Goal: Task Accomplishment & Management: Manage account settings

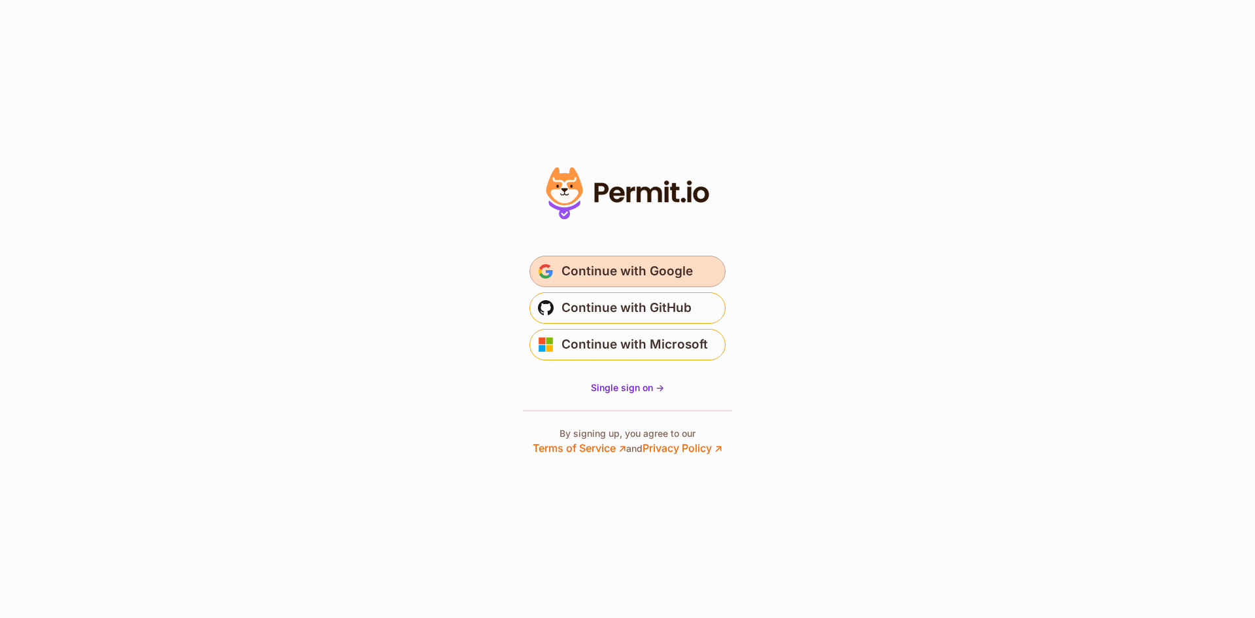
click at [584, 263] on span "Continue with Google" at bounding box center [627, 271] width 131 height 21
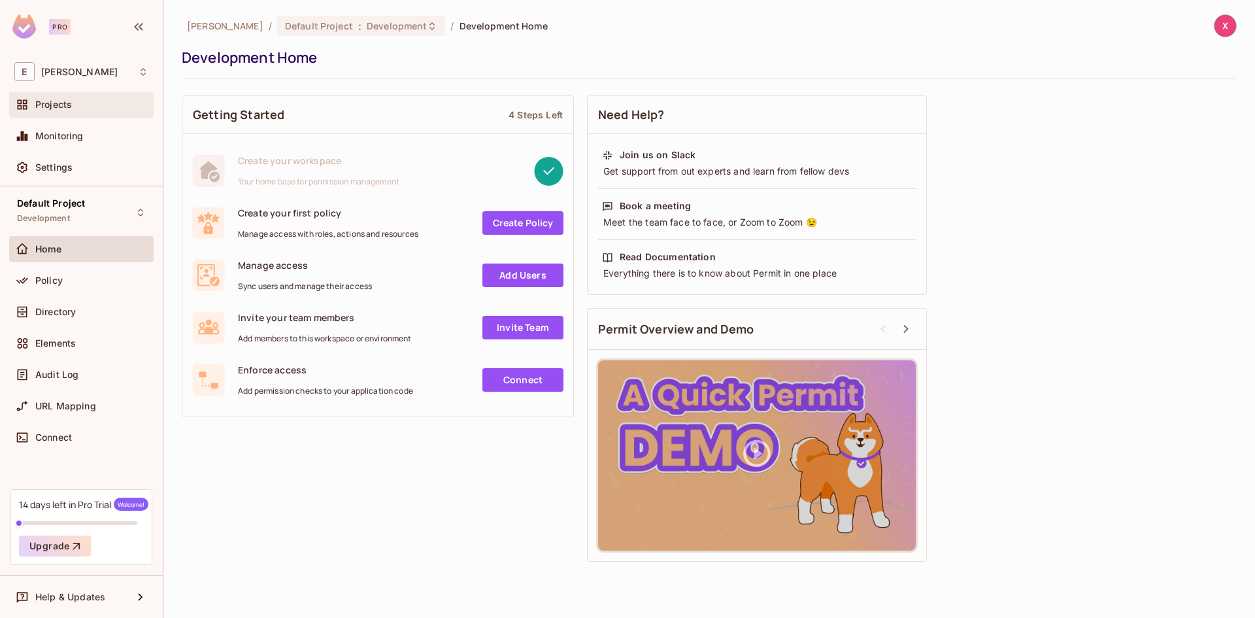
click at [122, 100] on div "Projects" at bounding box center [91, 104] width 113 height 10
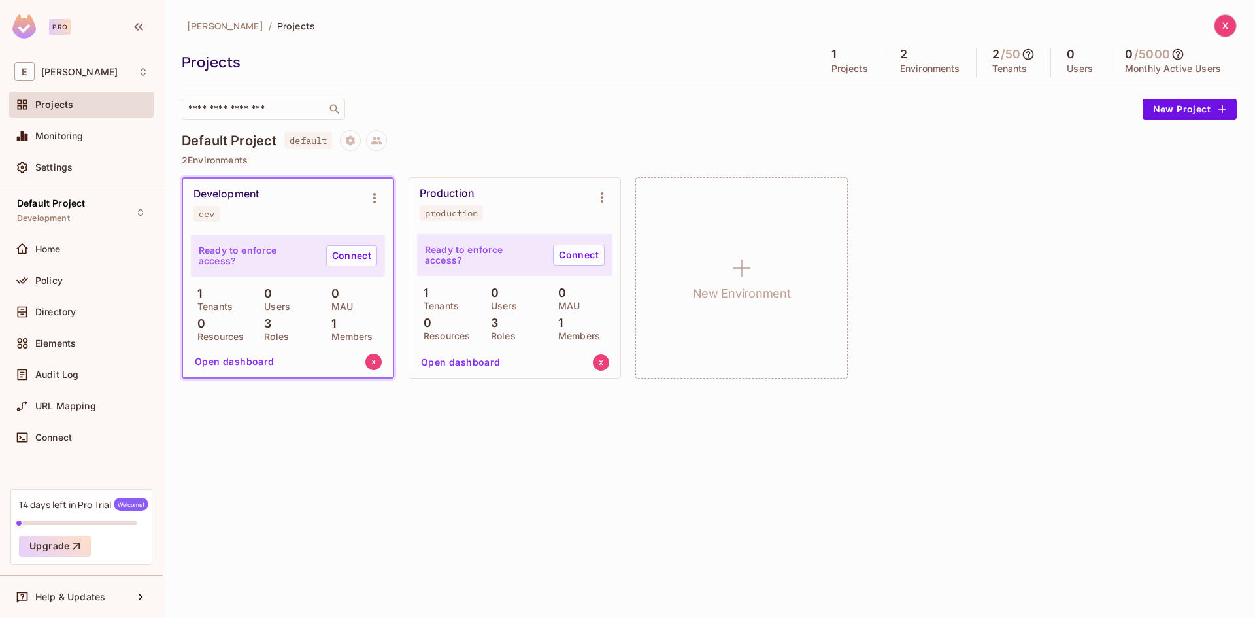
click at [259, 296] on p "0" at bounding box center [265, 293] width 14 height 13
click at [190, 294] on div "Ready to enforce access? Connect 1 Tenants 0 Users 0 MAU 0 Resources 3 Roles 1 …" at bounding box center [288, 304] width 210 height 146
click at [199, 296] on p "1" at bounding box center [196, 293] width 11 height 13
click at [237, 364] on button "Open dashboard" at bounding box center [235, 361] width 90 height 21
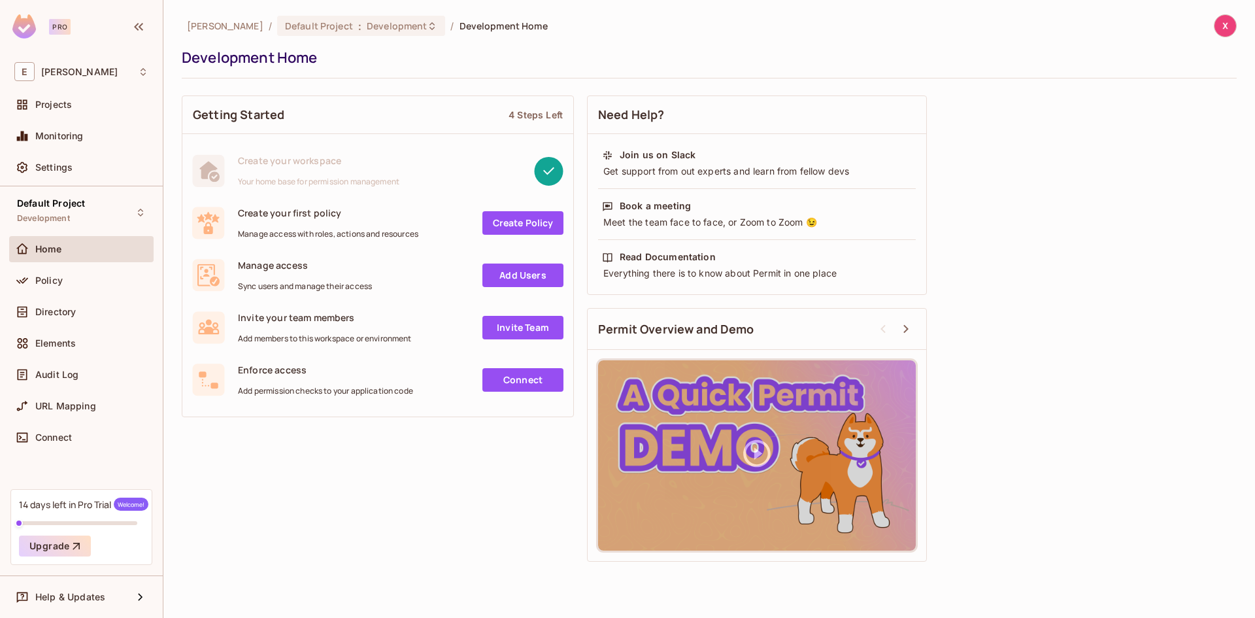
click at [532, 216] on link "Create Policy" at bounding box center [523, 223] width 81 height 24
click at [77, 290] on div "Policy" at bounding box center [81, 280] width 144 height 26
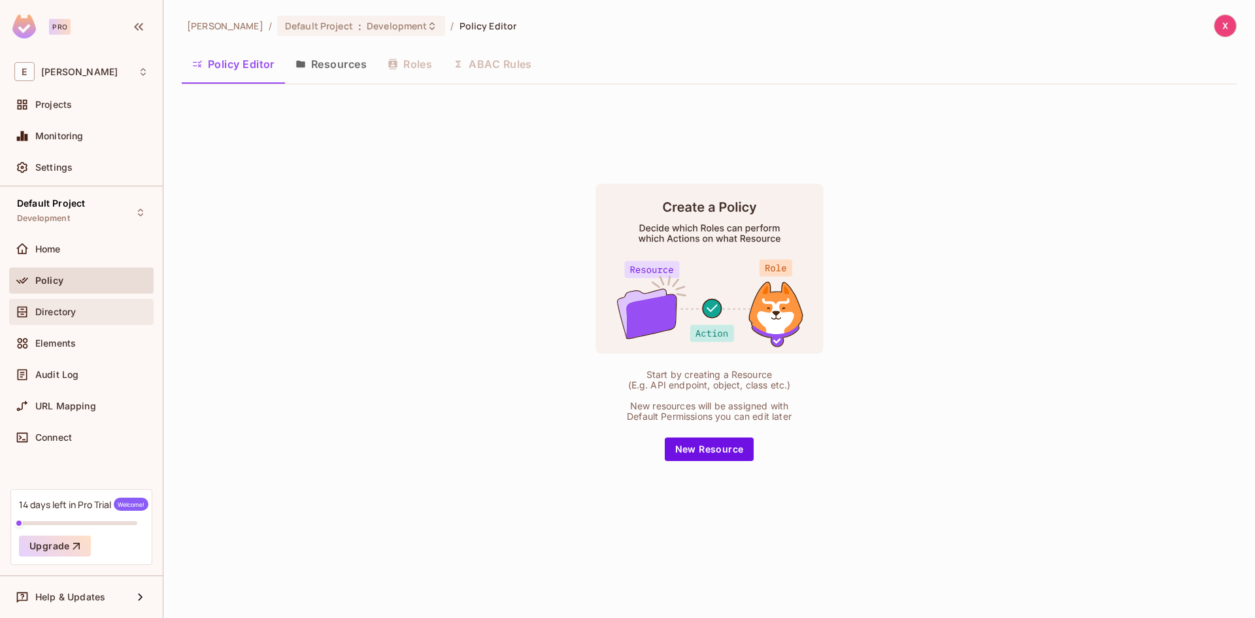
click at [79, 305] on div "Directory" at bounding box center [81, 312] width 134 height 16
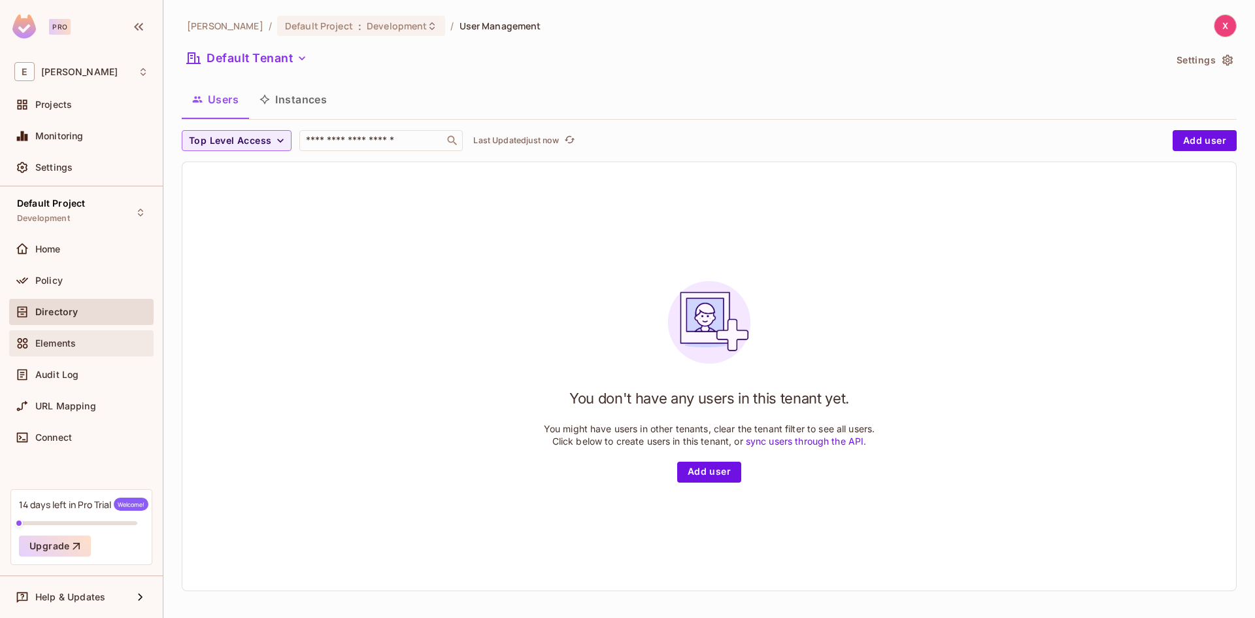
click at [100, 337] on div "Elements" at bounding box center [81, 343] width 134 height 16
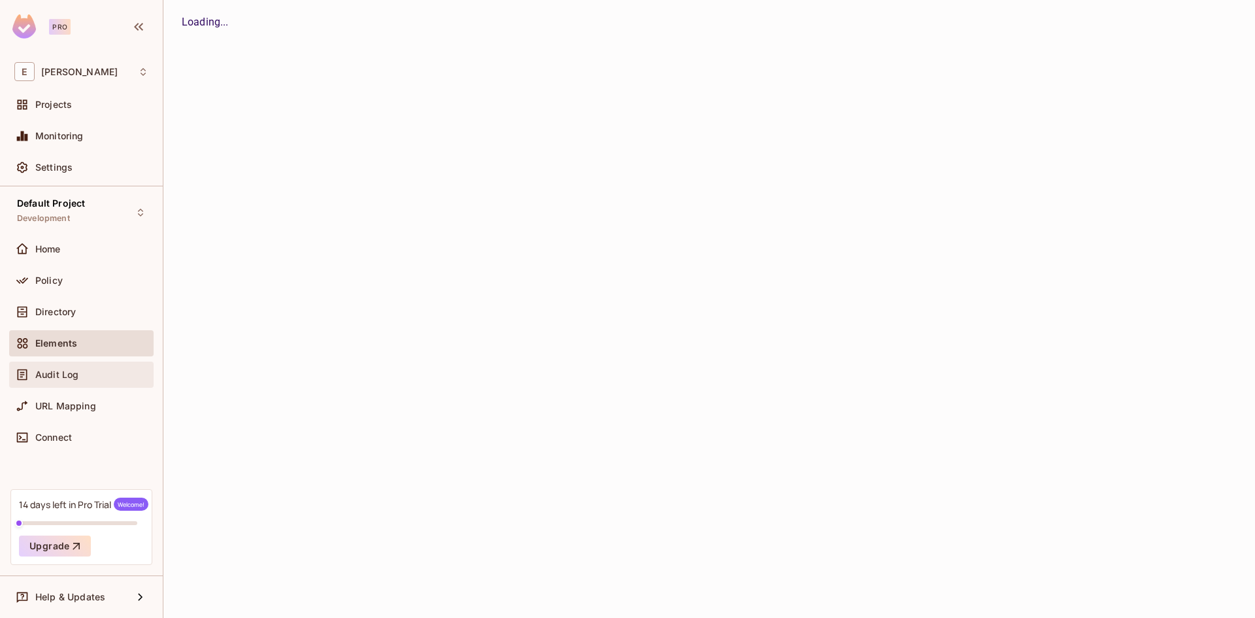
click at [108, 377] on div "Audit Log" at bounding box center [91, 374] width 113 height 10
click at [113, 407] on div "URL Mapping" at bounding box center [91, 406] width 113 height 10
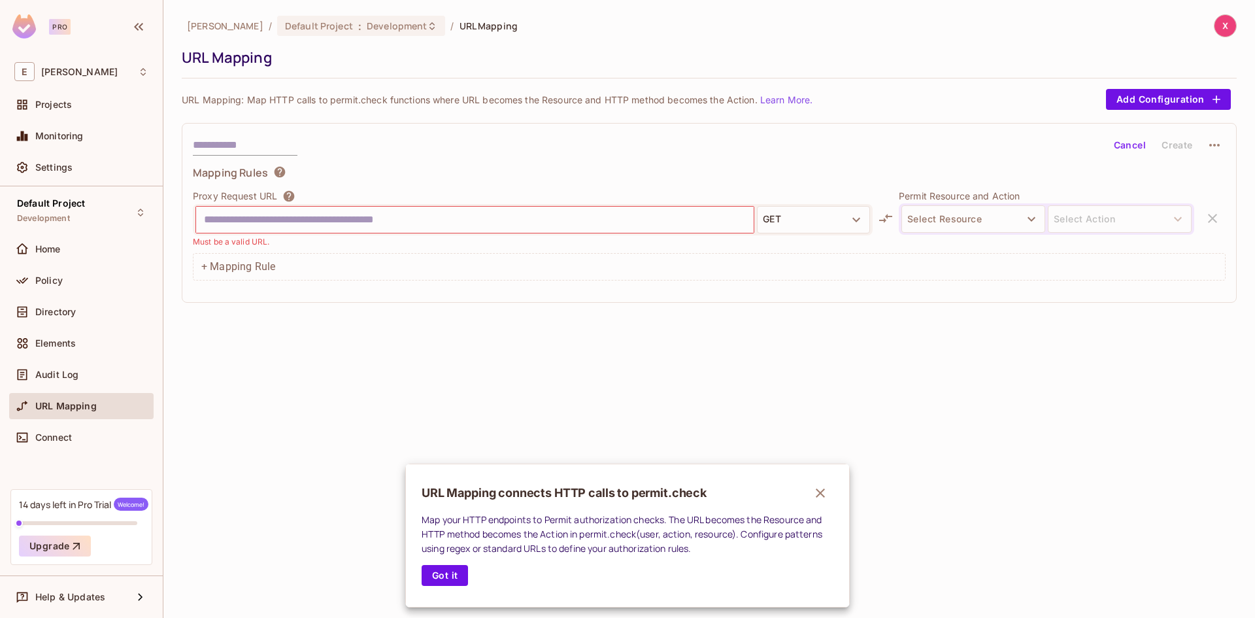
click at [345, 228] on div at bounding box center [627, 309] width 1255 height 618
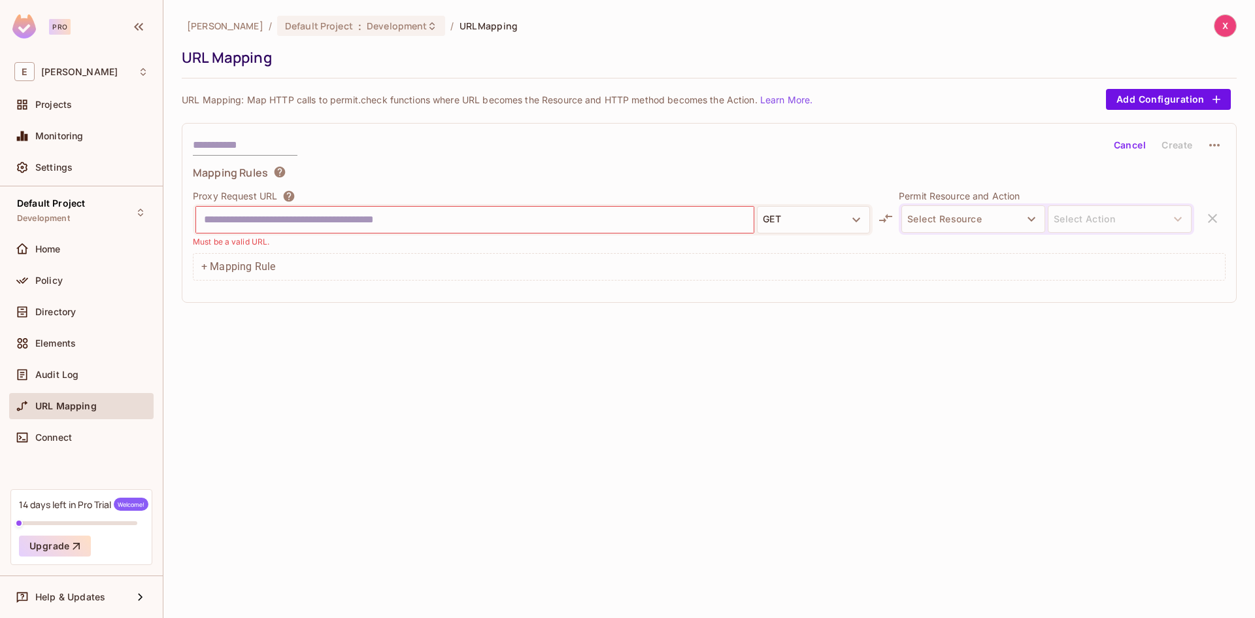
click at [345, 354] on div "[PERSON_NAME] / Default Project : Development / URL Mapping URL Mapping URL Map…" at bounding box center [709, 309] width 1092 height 618
click at [82, 241] on div "Home" at bounding box center [81, 249] width 134 height 16
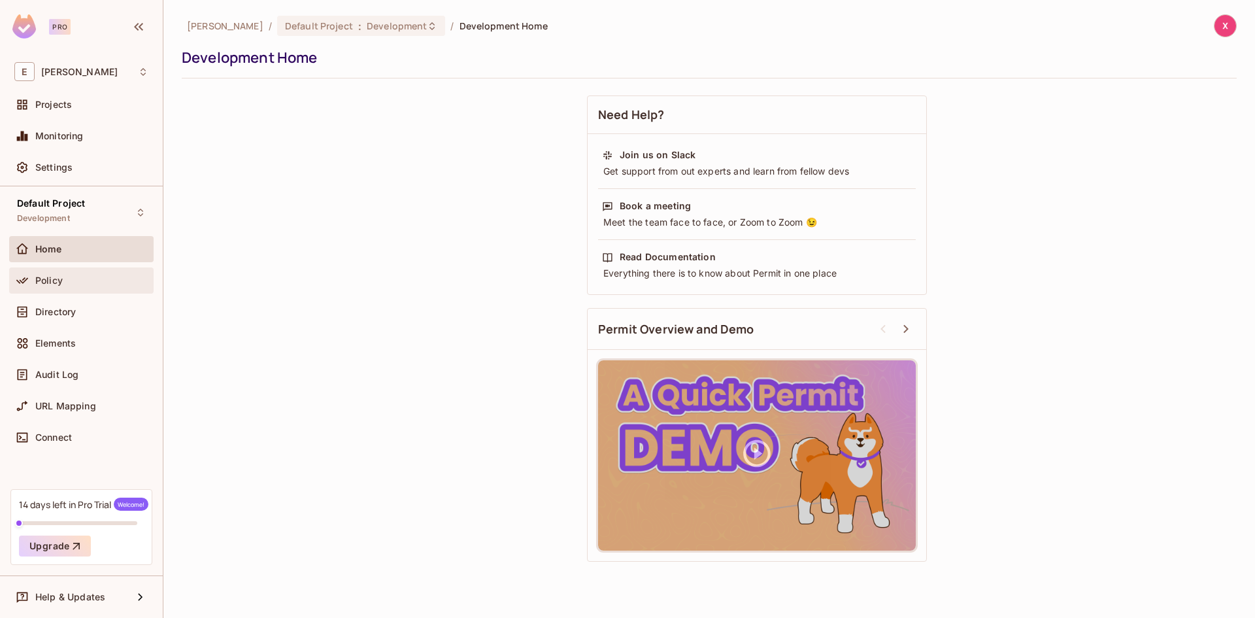
click at [152, 291] on div "Policy" at bounding box center [81, 280] width 144 height 26
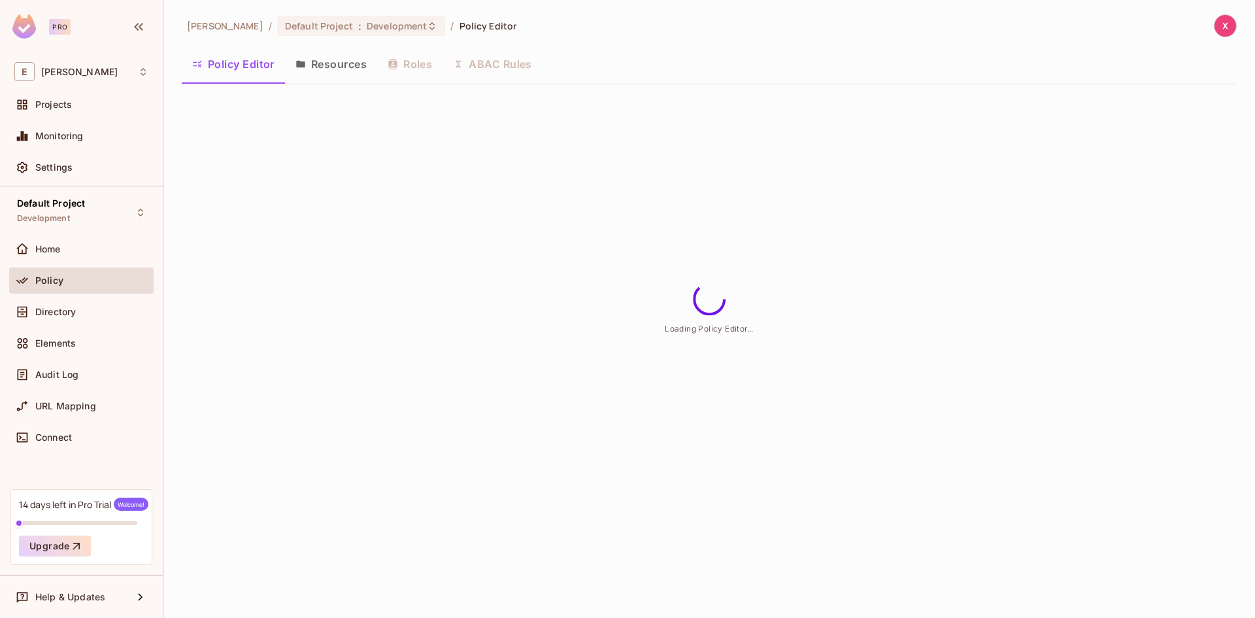
click at [135, 279] on div "Policy" at bounding box center [91, 280] width 113 height 10
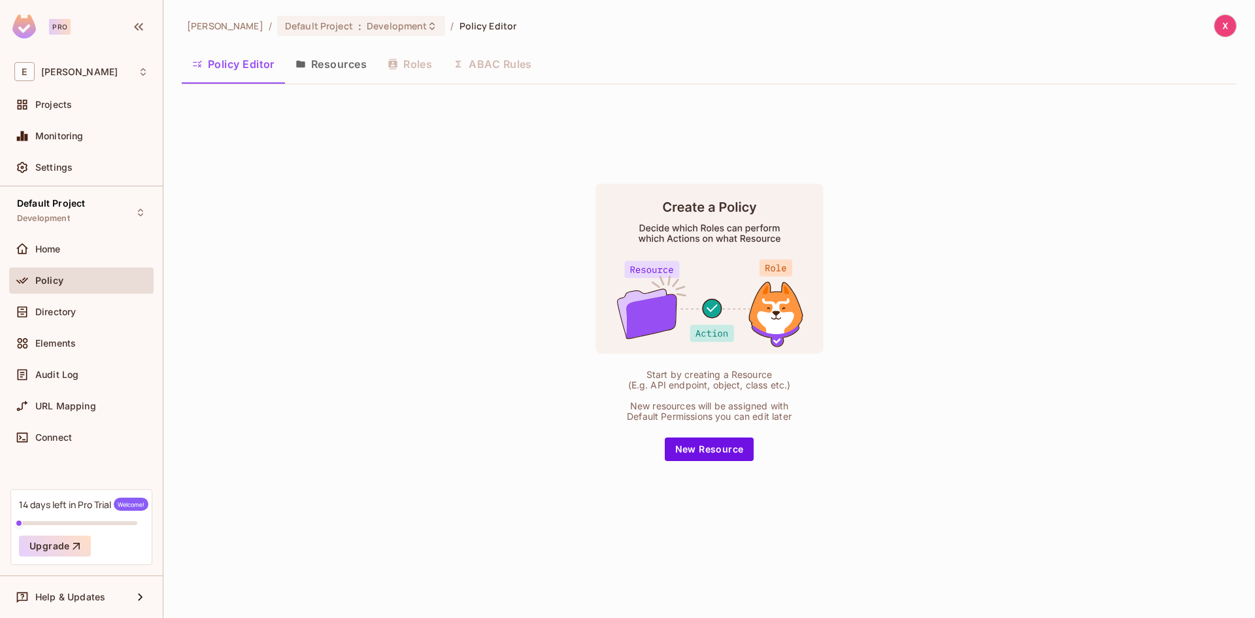
drag, startPoint x: 711, startPoint y: 447, endPoint x: 710, endPoint y: 454, distance: 7.3
click at [711, 448] on button "New Resource" at bounding box center [710, 449] width 90 height 24
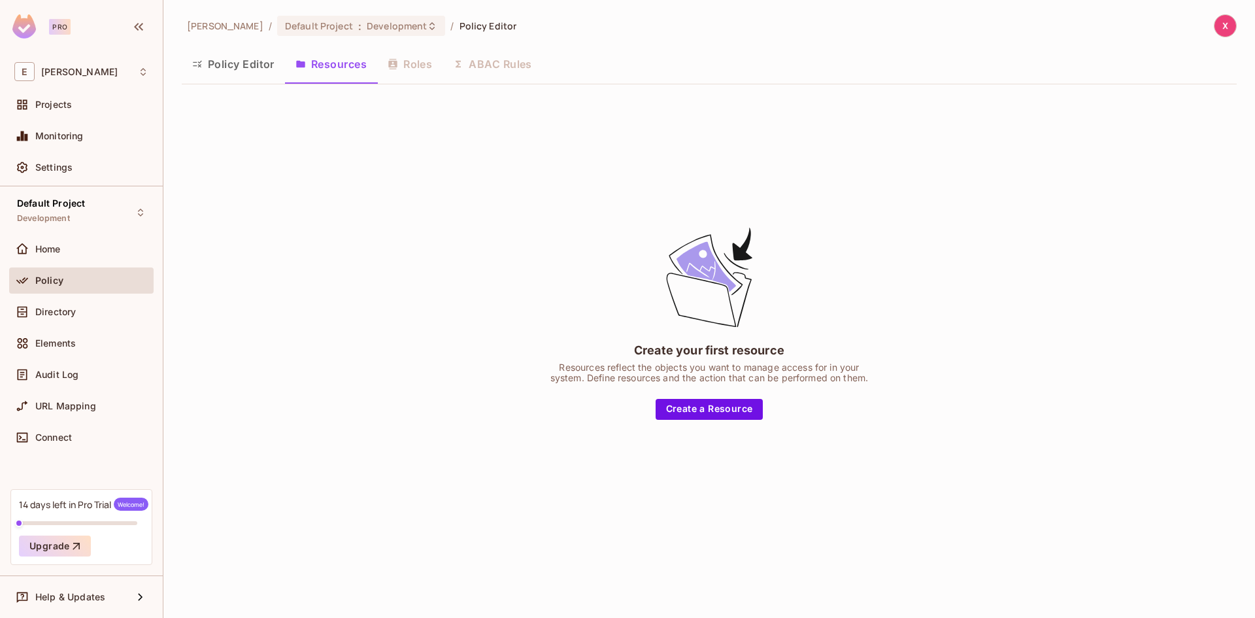
click at [732, 395] on div "Create your first resource Resources reflect the objects you want to manage acc…" at bounding box center [709, 322] width 327 height 195
click at [741, 417] on button "Create a Resource" at bounding box center [710, 409] width 108 height 21
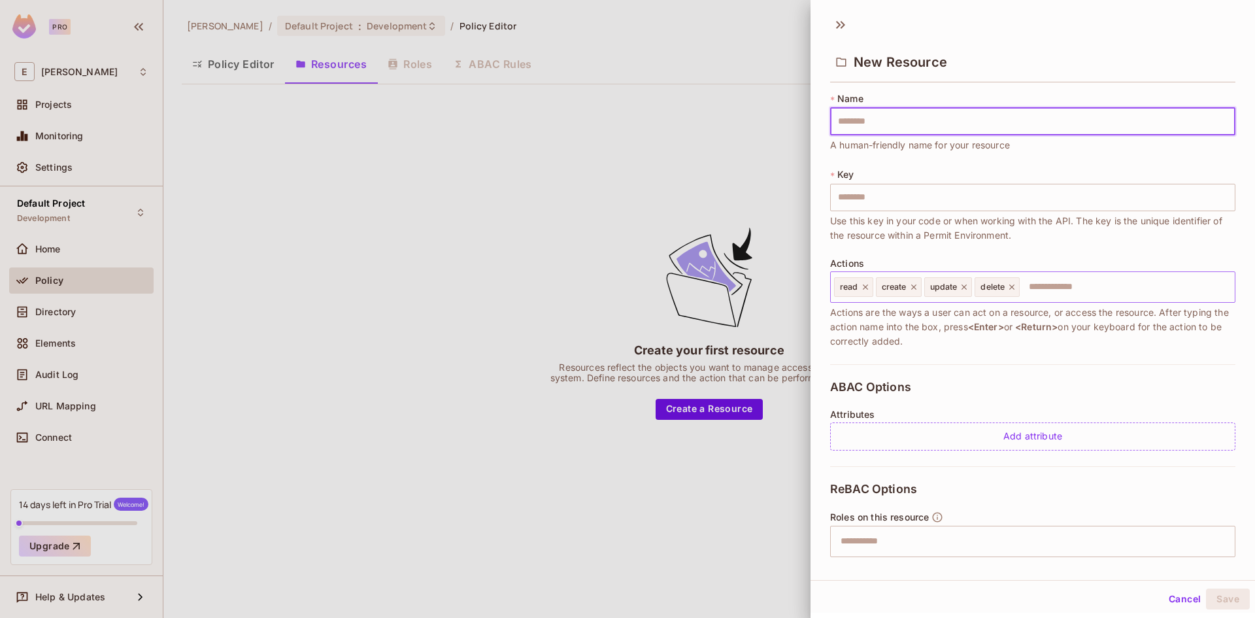
click at [1089, 274] on input "text" at bounding box center [1125, 287] width 209 height 26
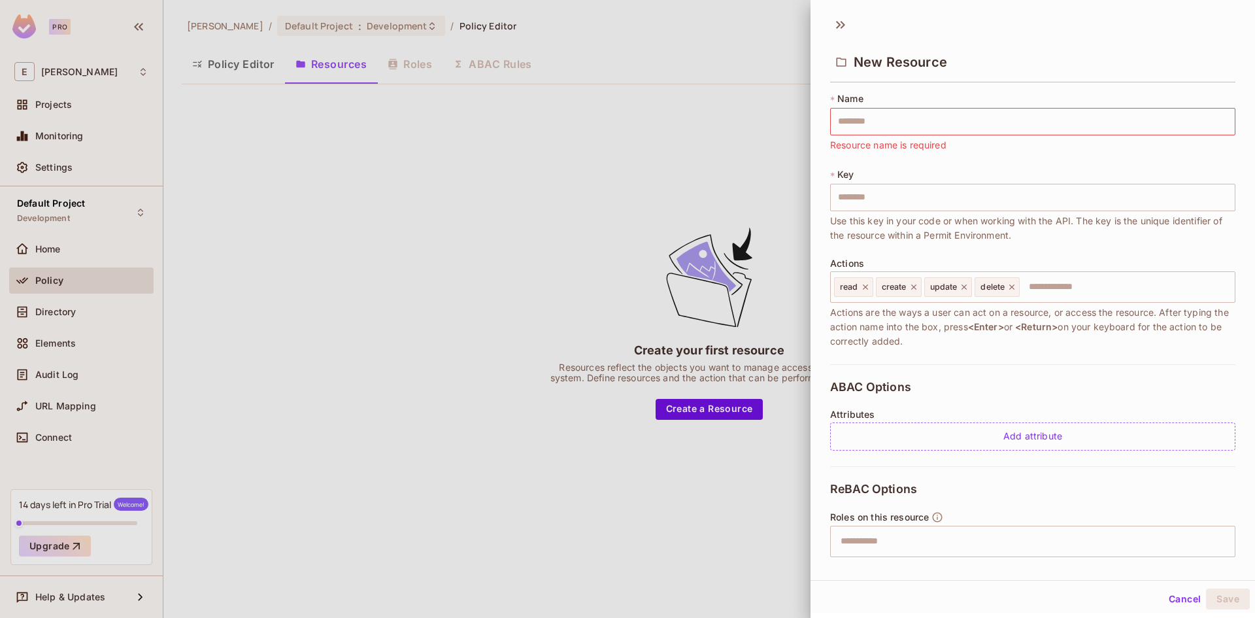
drag, startPoint x: 995, startPoint y: 94, endPoint x: 987, endPoint y: 160, distance: 66.6
click at [994, 95] on div "* Name ​ Resource name is required" at bounding box center [1032, 122] width 405 height 60
drag, startPoint x: 987, startPoint y: 162, endPoint x: 987, endPoint y: 154, distance: 8.5
click at [987, 155] on div "* Name ​ Resource name is required * Key ​ Use this key in your code or when wo…" at bounding box center [1032, 228] width 405 height 272
drag, startPoint x: 995, startPoint y: 110, endPoint x: 994, endPoint y: 122, distance: 12.4
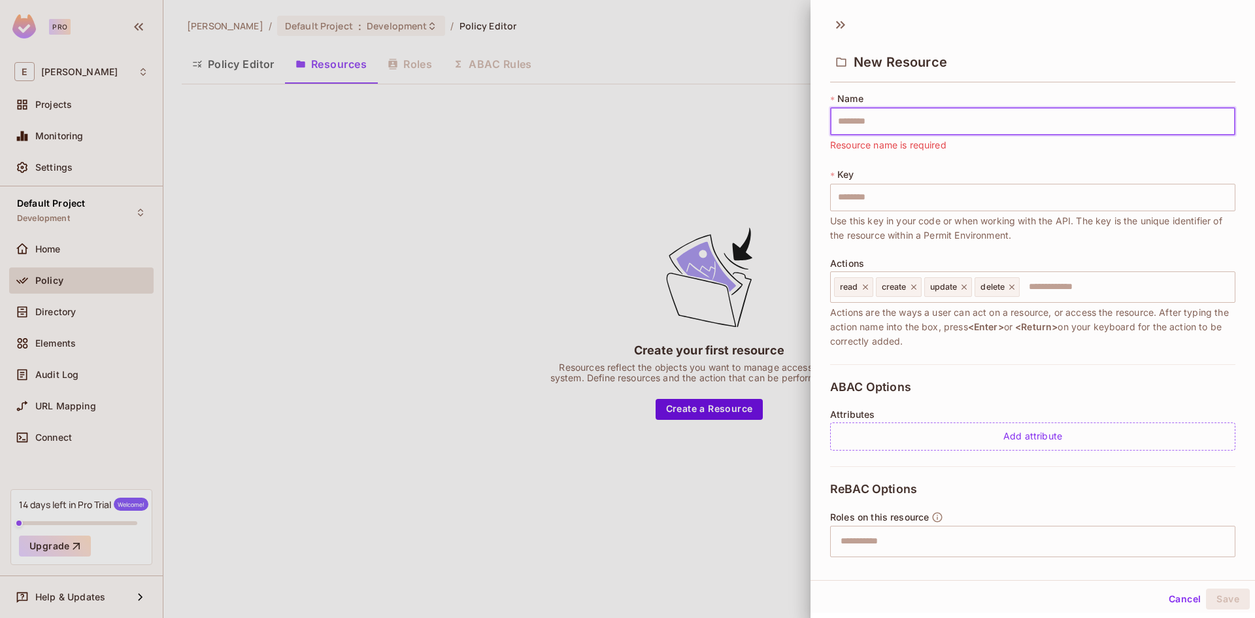
click at [995, 110] on input "text" at bounding box center [1032, 121] width 405 height 27
click at [995, 199] on input "text" at bounding box center [1032, 197] width 405 height 27
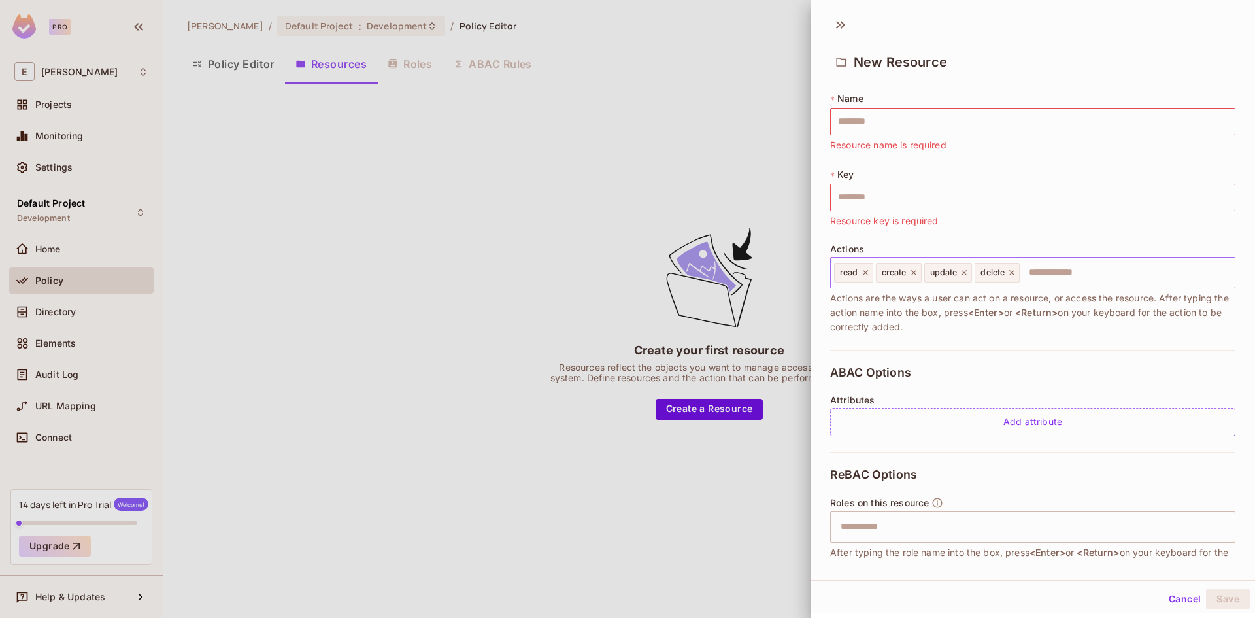
drag, startPoint x: 1075, startPoint y: 252, endPoint x: 1076, endPoint y: 265, distance: 13.1
click at [1076, 263] on div "* Name ​ Resource name is required * Key ​ Resource key is required Actions rea…" at bounding box center [1032, 221] width 405 height 258
click at [1079, 272] on input "text" at bounding box center [1125, 273] width 209 height 26
click at [876, 524] on input "text" at bounding box center [1031, 527] width 397 height 26
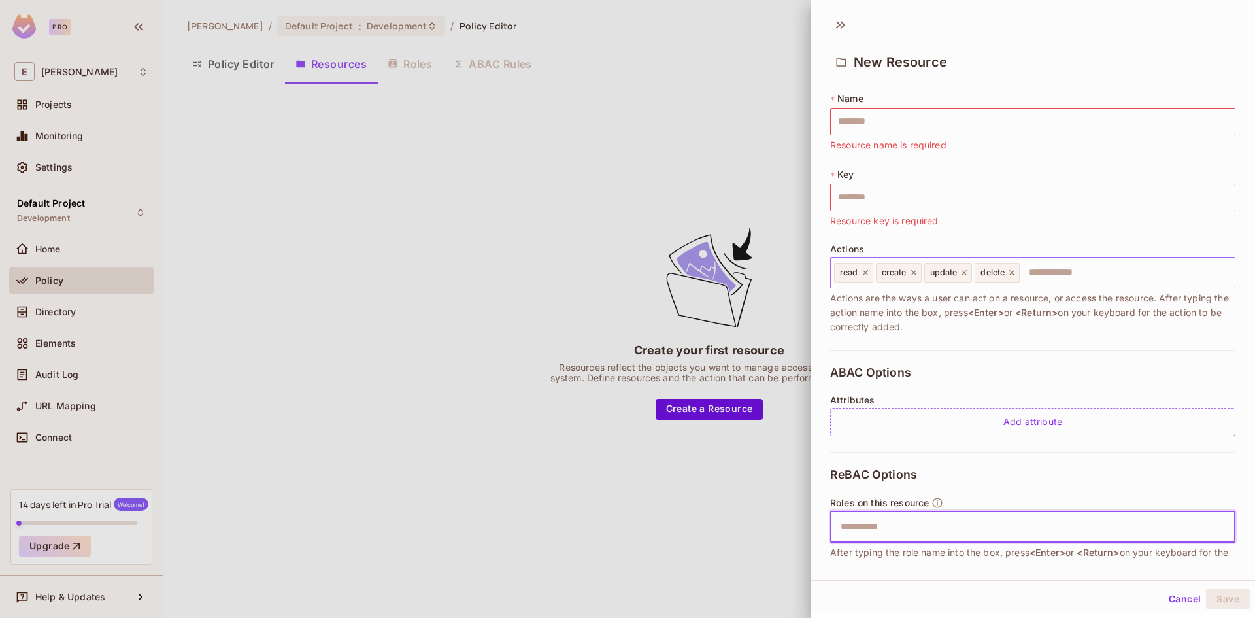
click at [1072, 262] on input "text" at bounding box center [1125, 273] width 209 height 26
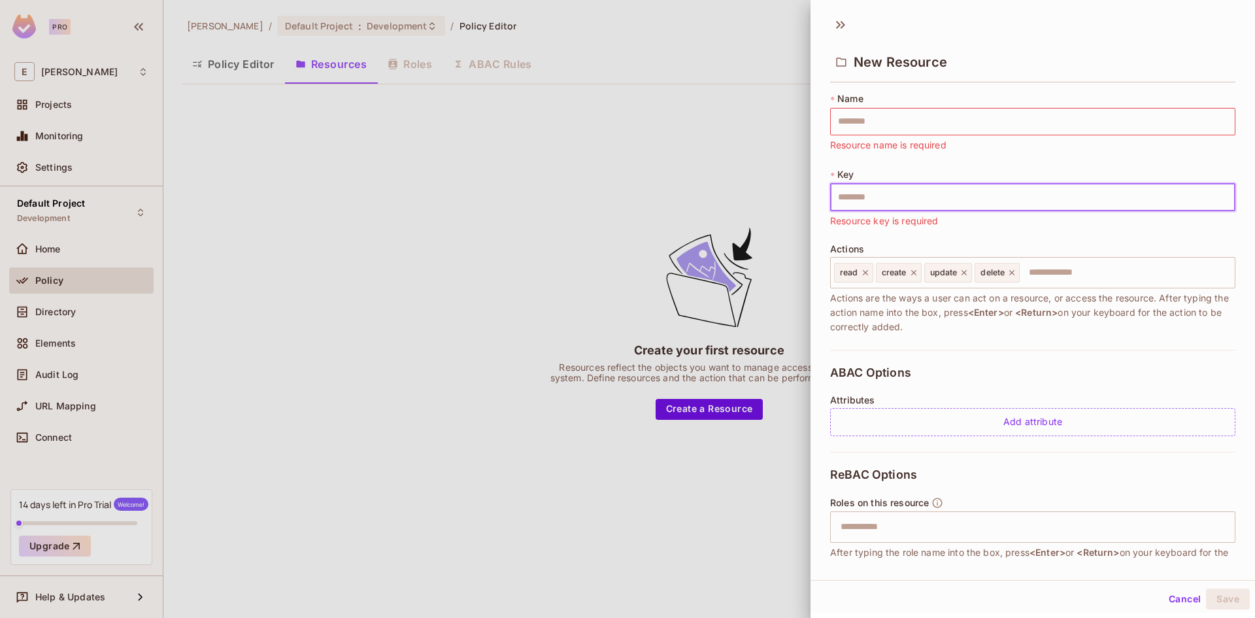
click at [1065, 188] on input "text" at bounding box center [1032, 197] width 405 height 27
click at [1071, 92] on div "* Name ​ Resource name is required" at bounding box center [1032, 122] width 405 height 60
click at [1074, 112] on input "text" at bounding box center [1032, 121] width 405 height 27
click at [1056, 201] on input "text" at bounding box center [1032, 197] width 405 height 27
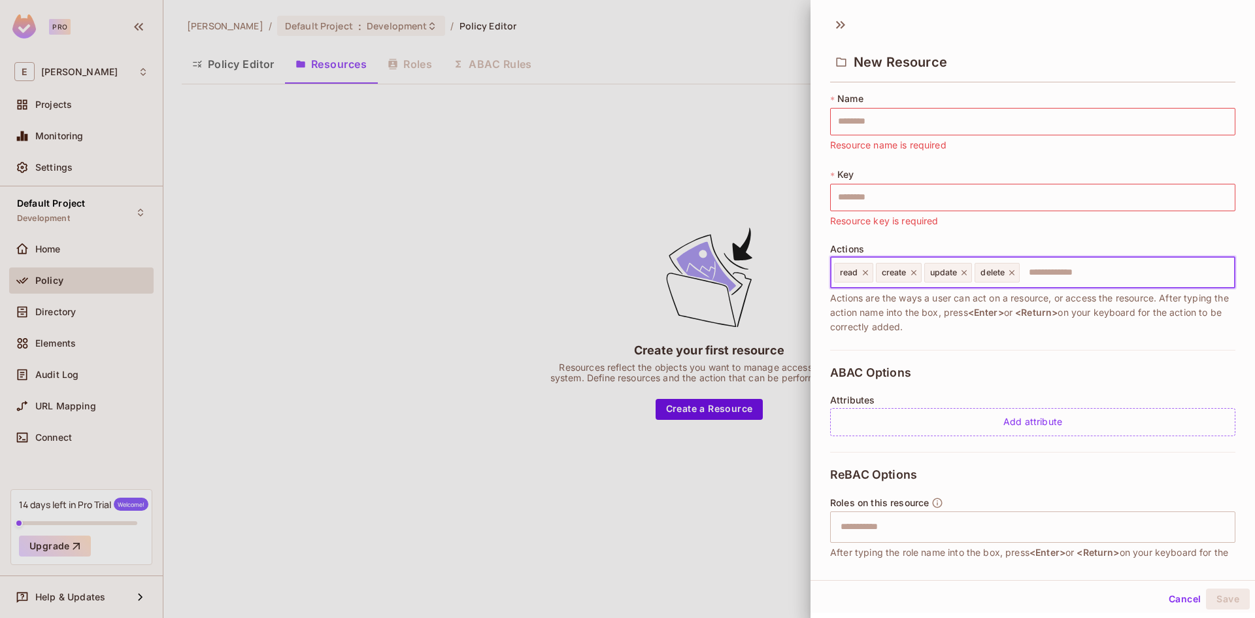
click at [1071, 266] on input "text" at bounding box center [1125, 273] width 209 height 26
click at [321, 279] on div at bounding box center [627, 309] width 1255 height 618
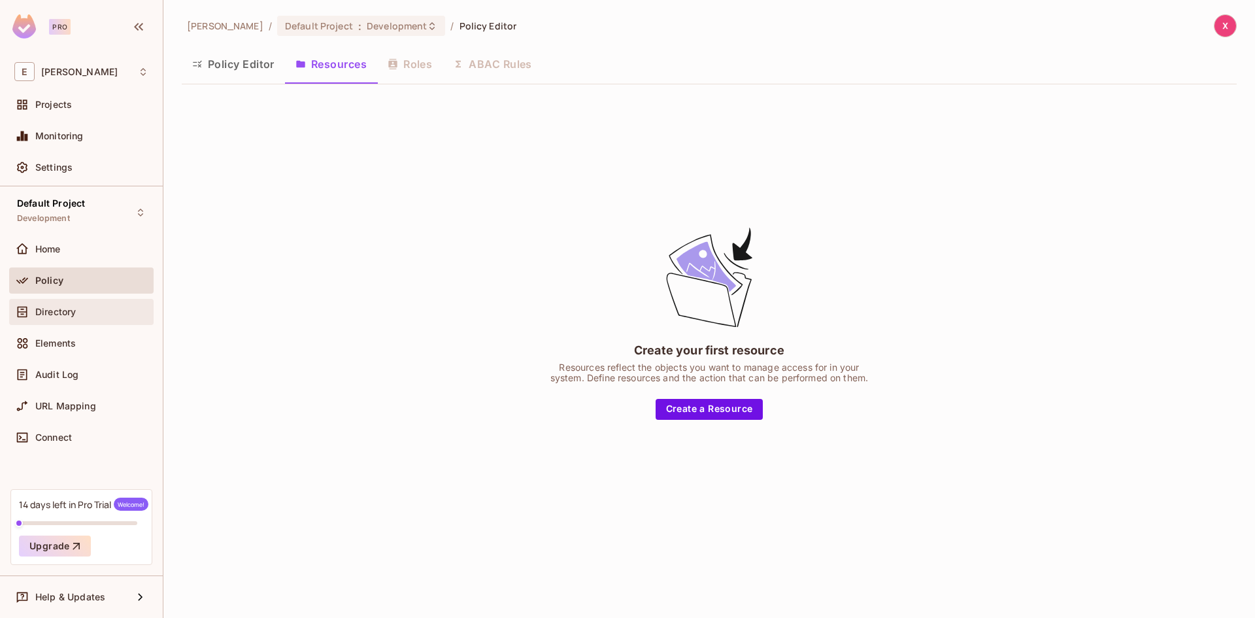
click at [73, 307] on span "Directory" at bounding box center [55, 312] width 41 height 10
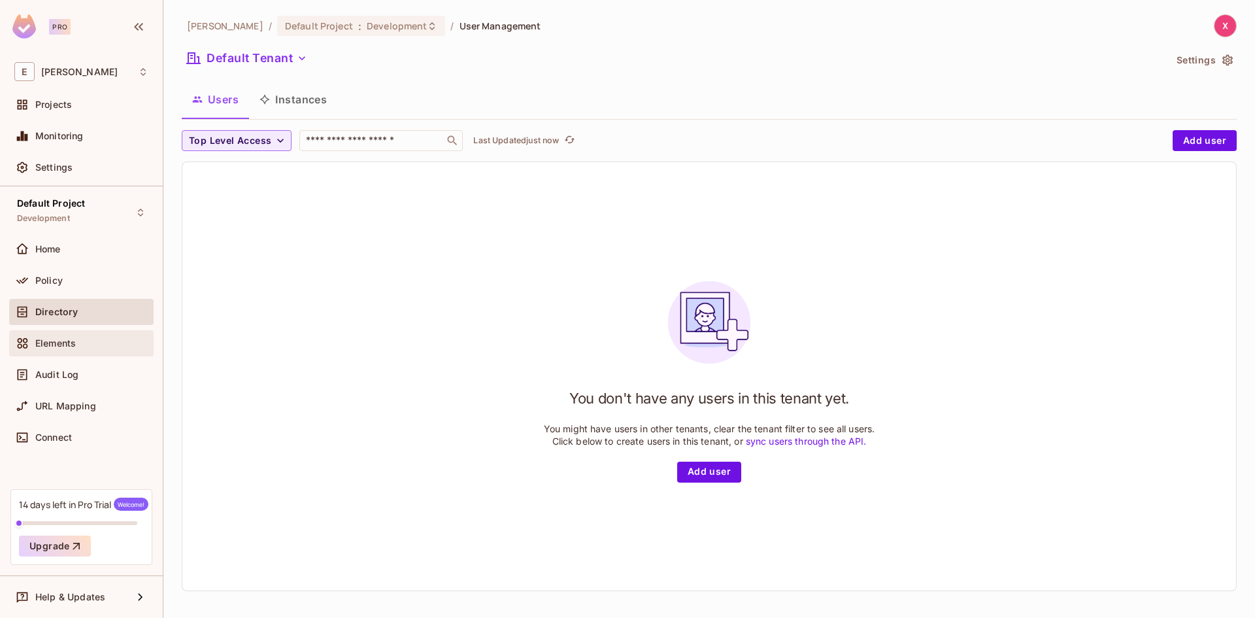
click at [63, 343] on span "Elements" at bounding box center [55, 343] width 41 height 10
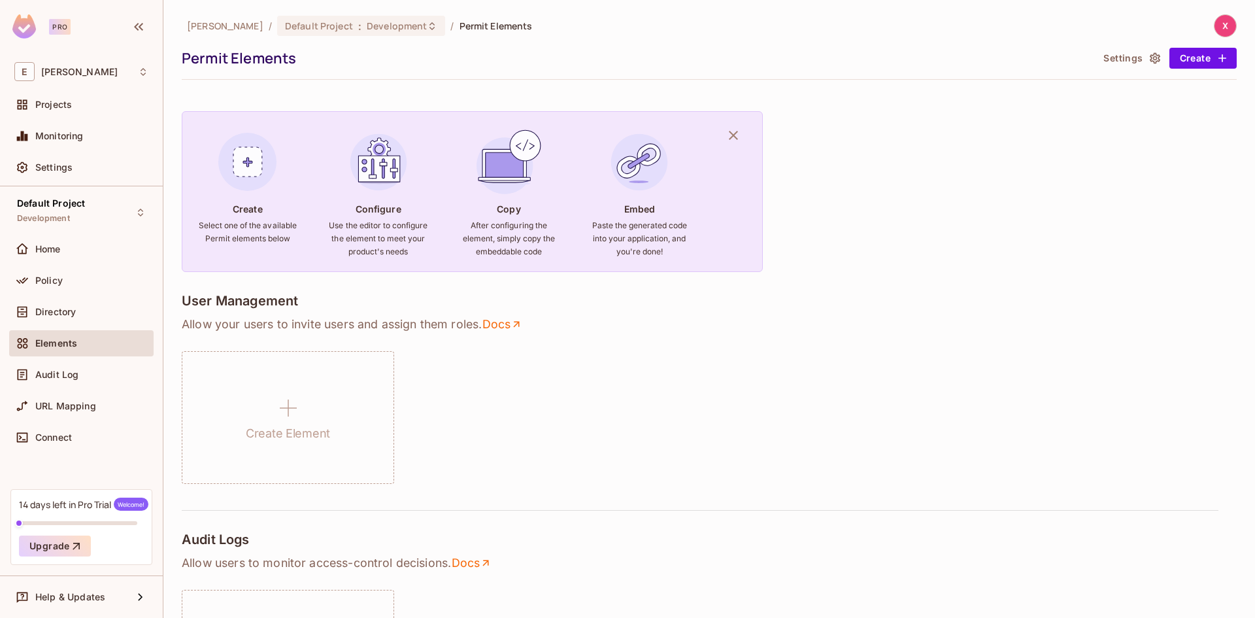
click at [246, 168] on img at bounding box center [247, 162] width 71 height 71
click at [459, 135] on div "Copy After configuring the element, simply copy the embeddable code" at bounding box center [508, 199] width 99 height 144
drag, startPoint x: 577, startPoint y: 149, endPoint x: 668, endPoint y: 145, distance: 90.3
click at [598, 147] on div "Create Select one of the available Permit elements below Configure Use the edit…" at bounding box center [472, 191] width 581 height 161
click at [65, 362] on div "Audit Log" at bounding box center [81, 375] width 144 height 26
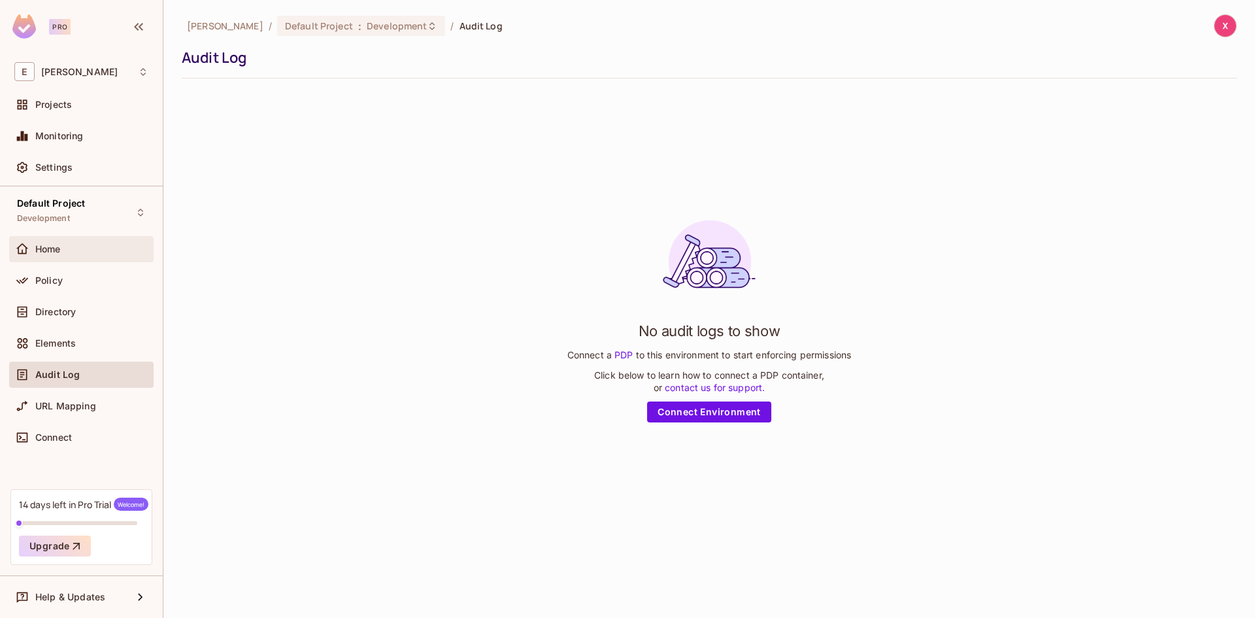
click at [96, 254] on div "Home" at bounding box center [81, 249] width 134 height 16
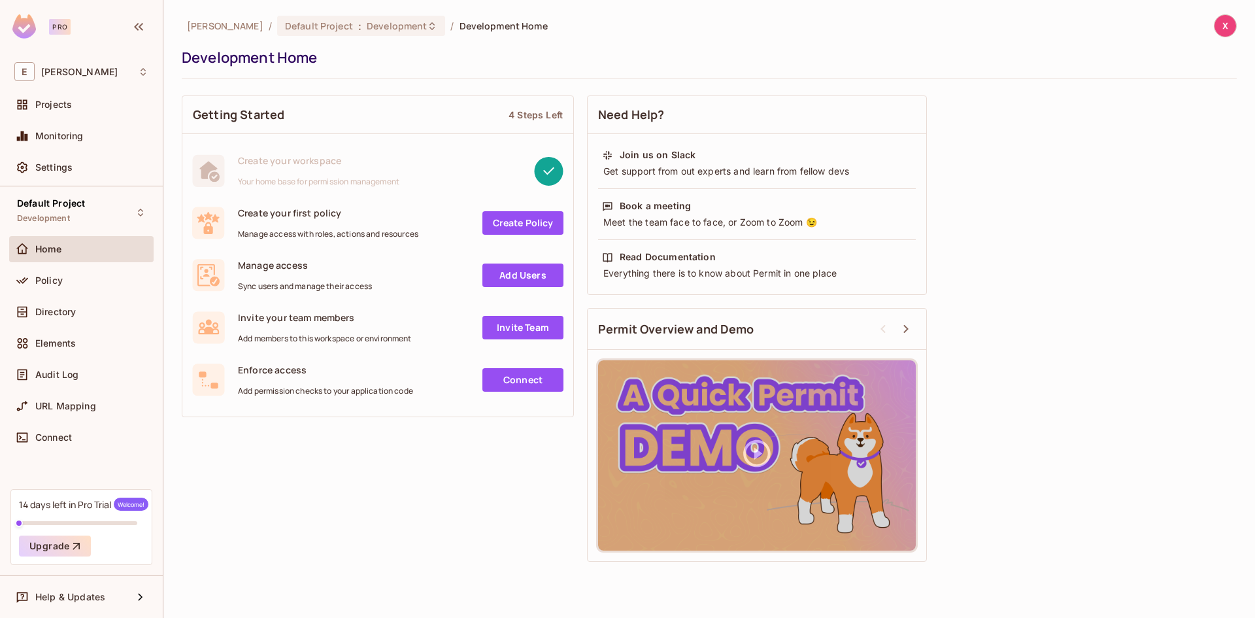
click at [281, 265] on span "Manage access" at bounding box center [305, 265] width 134 height 12
click at [367, 277] on div "Manage access Sync users and manage their access" at bounding box center [305, 275] width 134 height 33
click at [530, 270] on link "Add Users" at bounding box center [523, 275] width 81 height 24
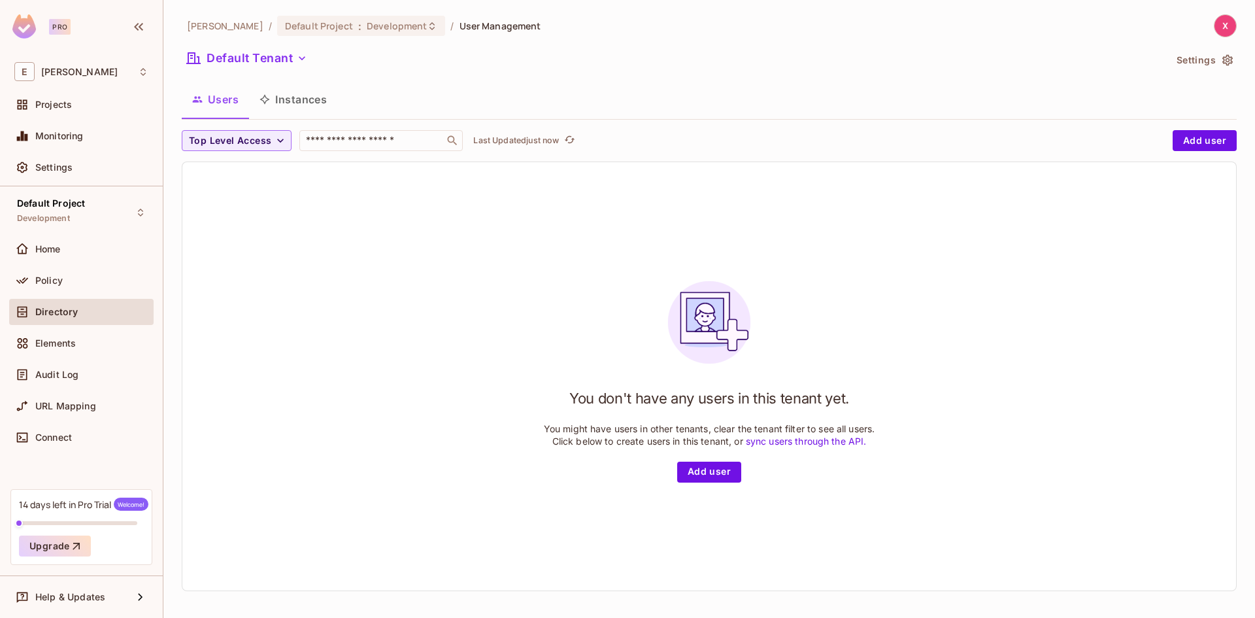
click at [283, 101] on button "Instances" at bounding box center [293, 99] width 88 height 33
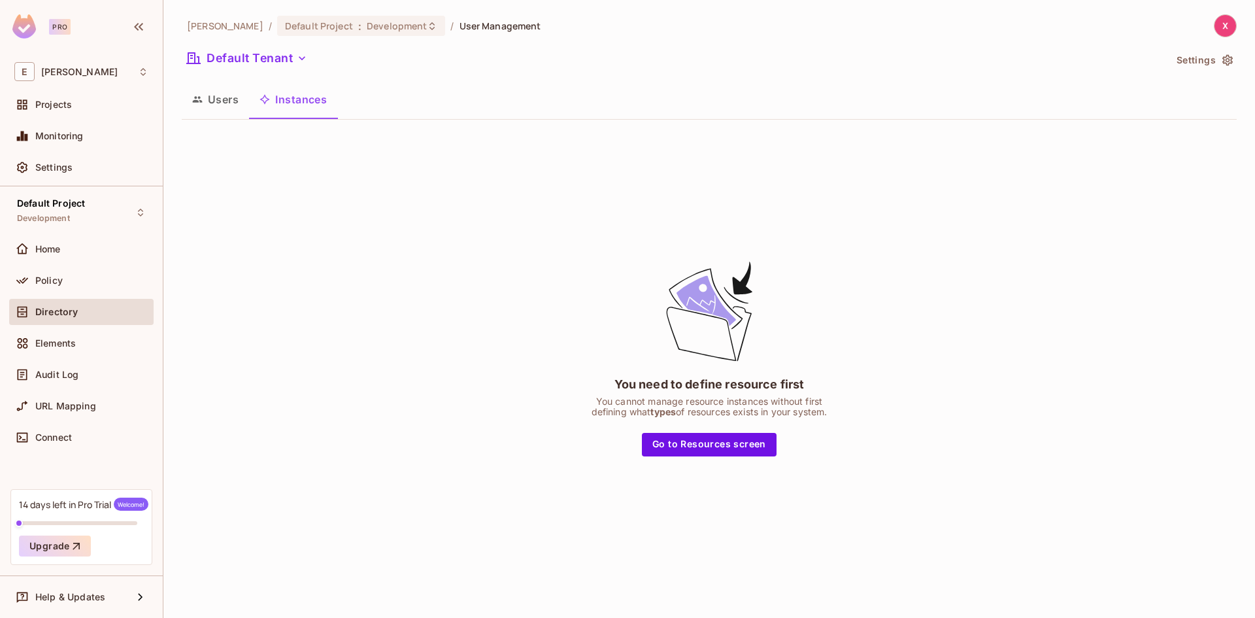
click at [229, 107] on button "Users" at bounding box center [215, 99] width 67 height 33
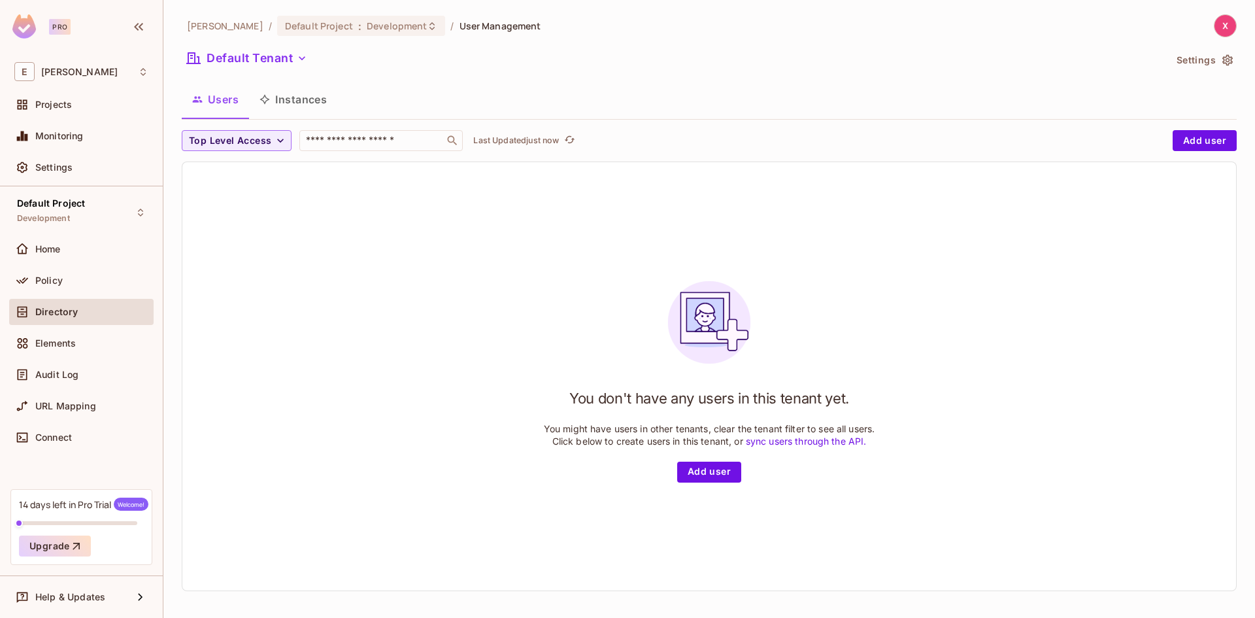
click at [1205, 154] on div "Top Level Access ​ Last Updated just now Add user You don't have any users in t…" at bounding box center [709, 360] width 1055 height 461
click at [1207, 141] on button "Add user" at bounding box center [1205, 140] width 64 height 21
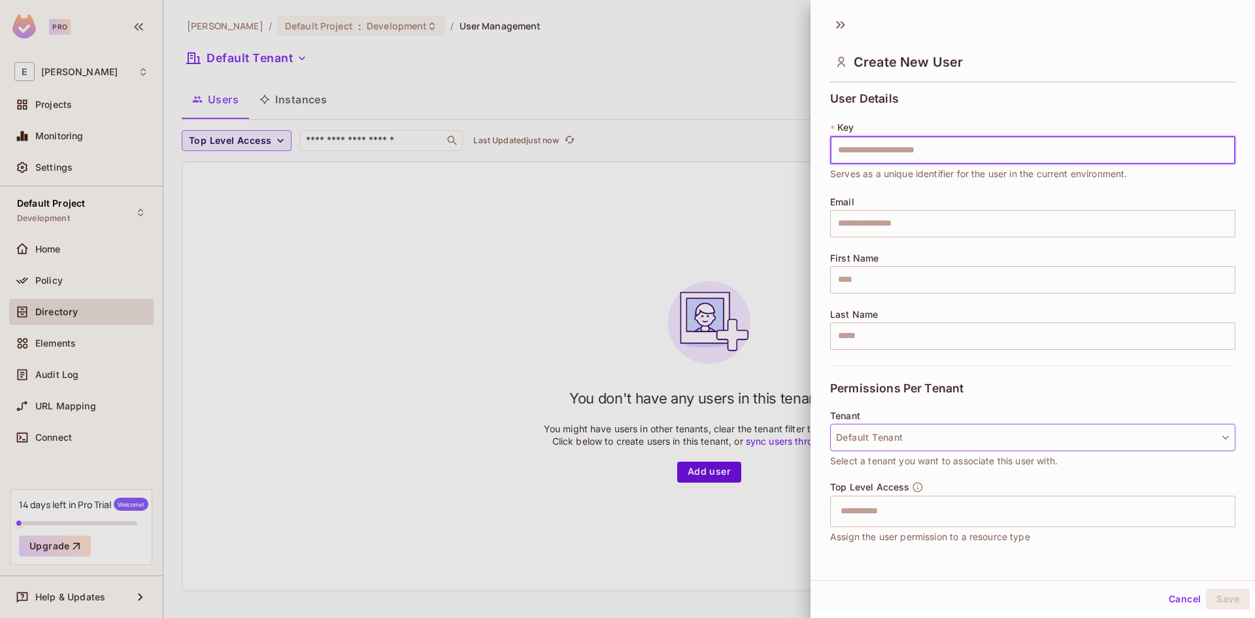
click at [967, 430] on button "Default Tenant" at bounding box center [1032, 437] width 405 height 27
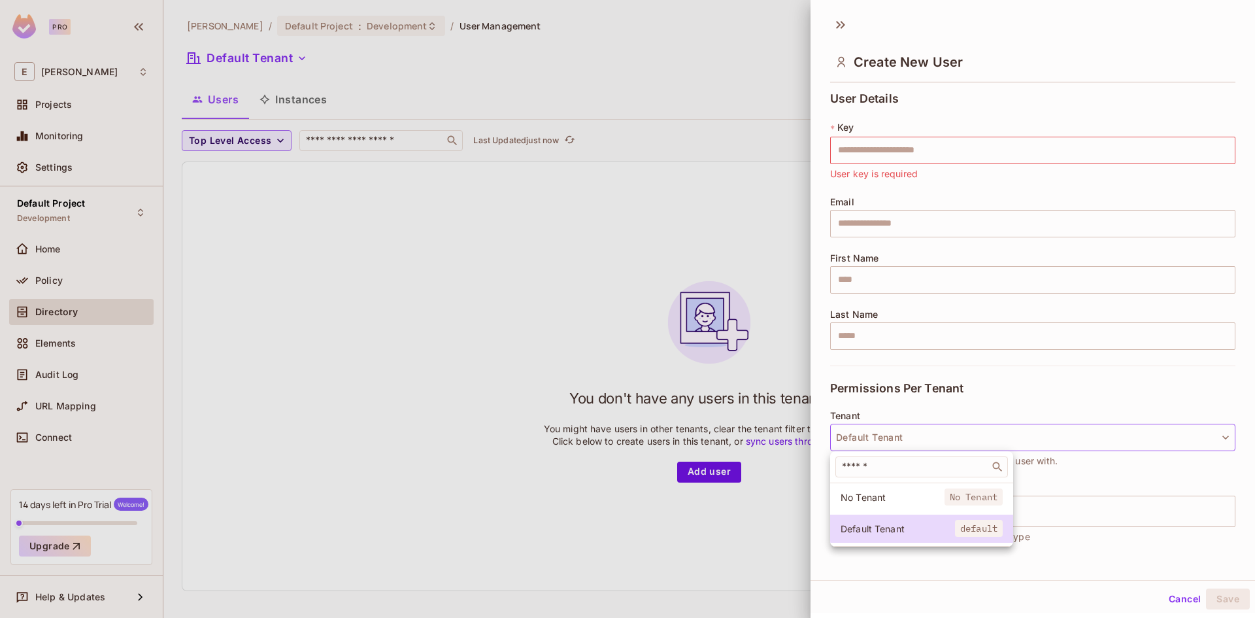
click at [965, 420] on div at bounding box center [627, 309] width 1255 height 618
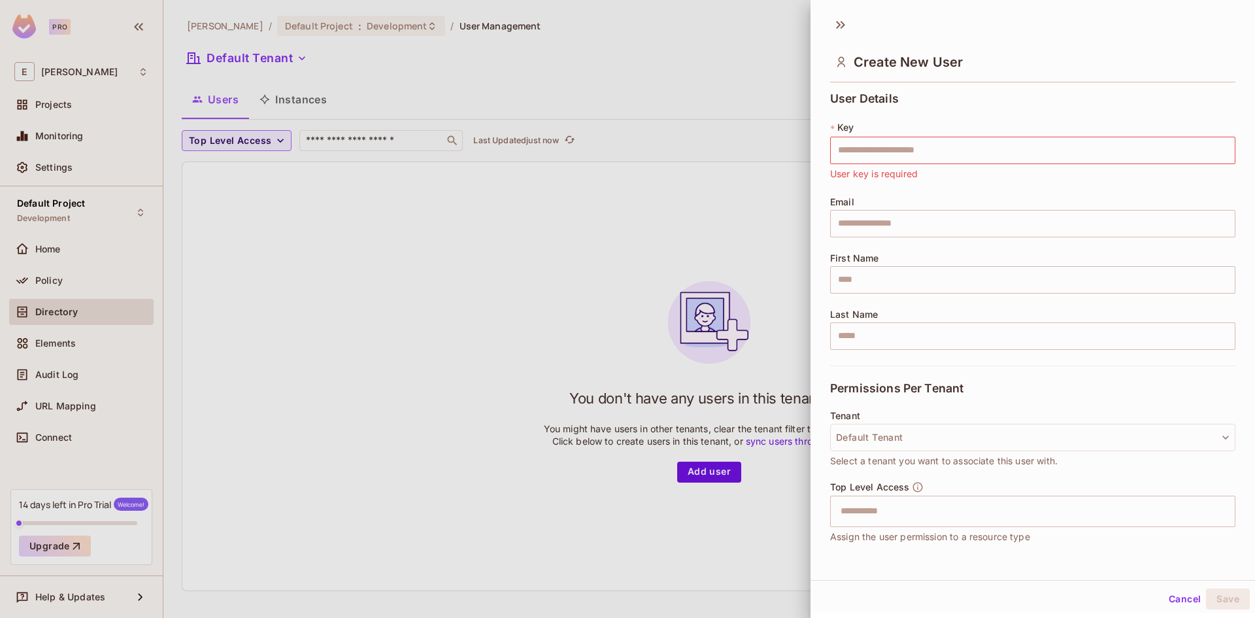
click at [371, 207] on div at bounding box center [627, 309] width 1255 height 618
